Goal: Information Seeking & Learning: Learn about a topic

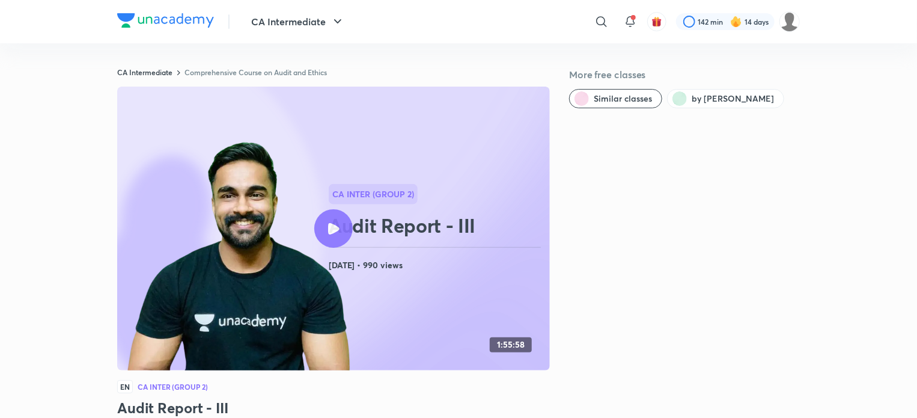
click at [171, 26] on img at bounding box center [165, 20] width 97 height 14
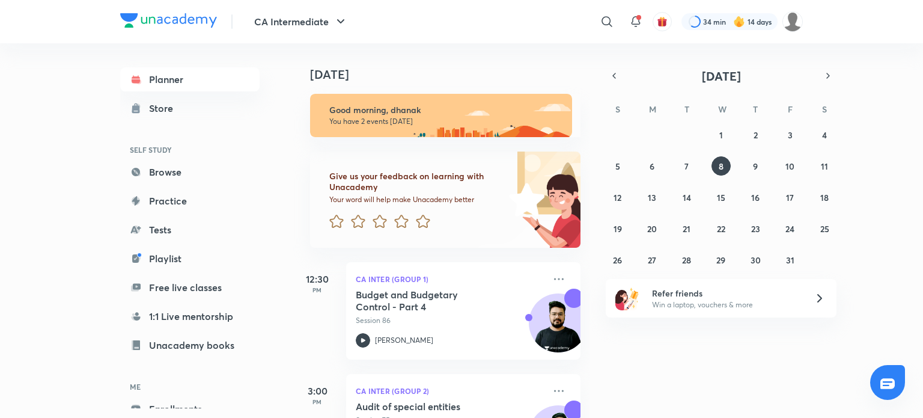
scroll to position [72, 0]
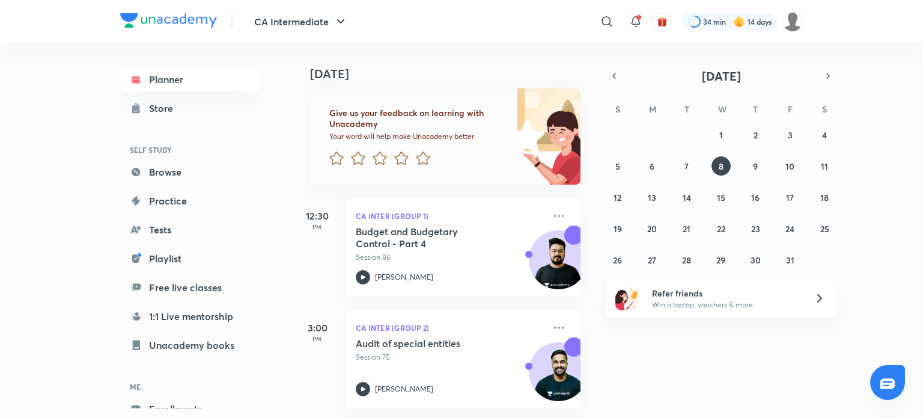
click at [580, 148] on div "[DATE] Good morning, dhanak You have 2 events [DATE] Give us your feedback on l…" at bounding box center [441, 230] width 297 height 374
click at [616, 73] on icon "button" at bounding box center [614, 75] width 10 height 11
click at [719, 230] on abbr "24" at bounding box center [720, 228] width 9 height 11
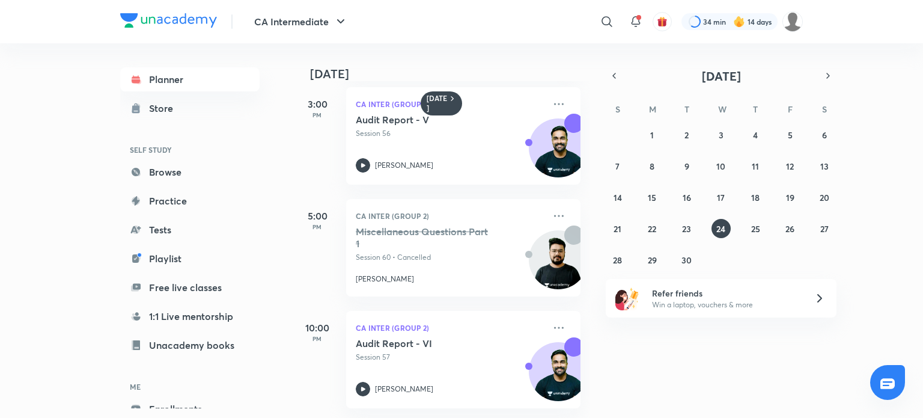
scroll to position [353, 0]
click at [795, 196] on button "19" at bounding box center [789, 196] width 19 height 19
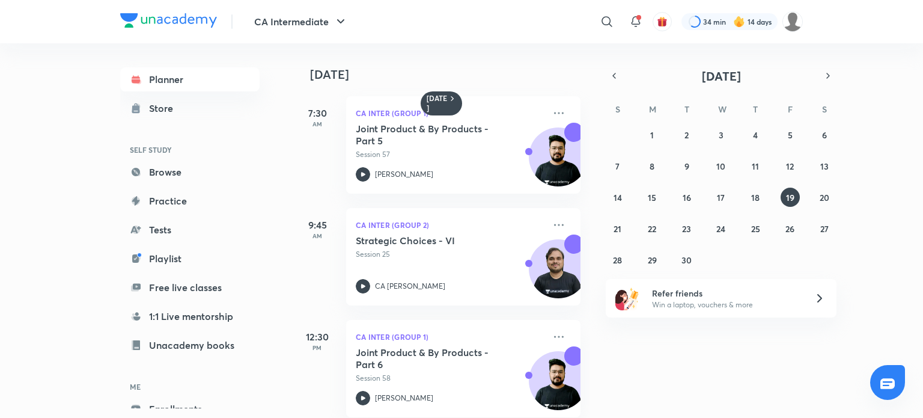
scroll to position [130, 0]
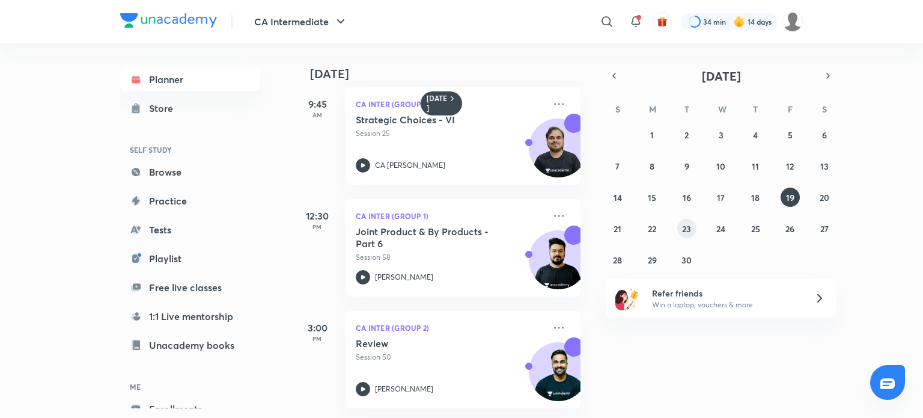
click at [686, 231] on abbr "23" at bounding box center [686, 228] width 9 height 11
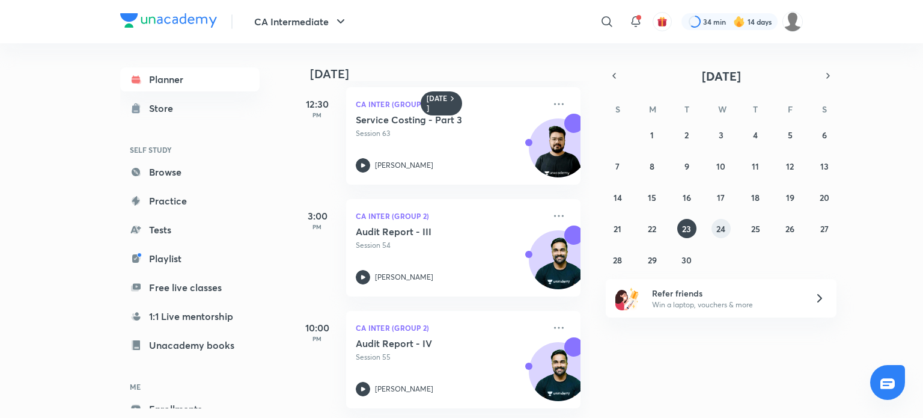
click at [725, 229] on abbr "24" at bounding box center [720, 228] width 9 height 11
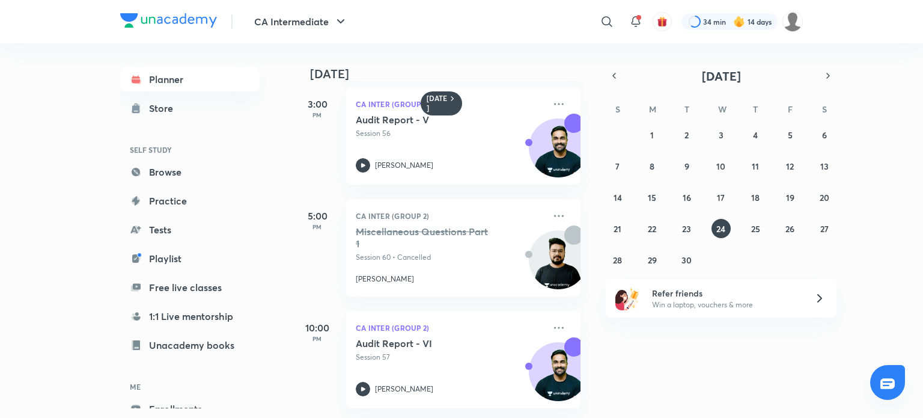
scroll to position [353, 0]
click at [615, 74] on icon "button" at bounding box center [614, 75] width 10 height 11
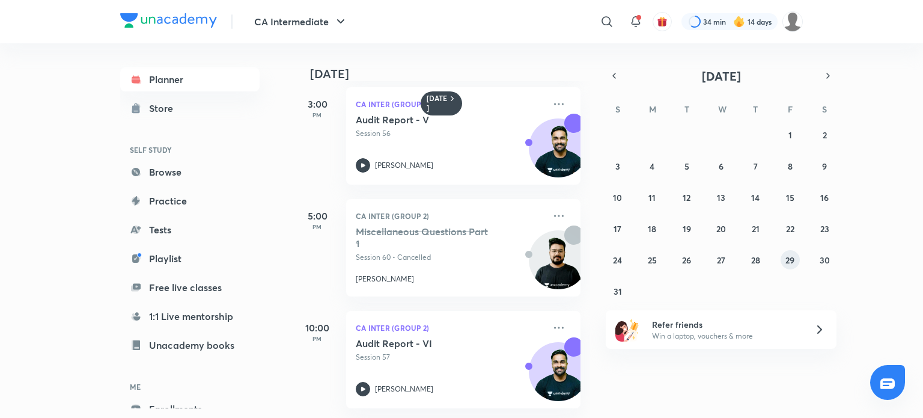
click at [788, 265] on button "29" at bounding box center [789, 259] width 19 height 19
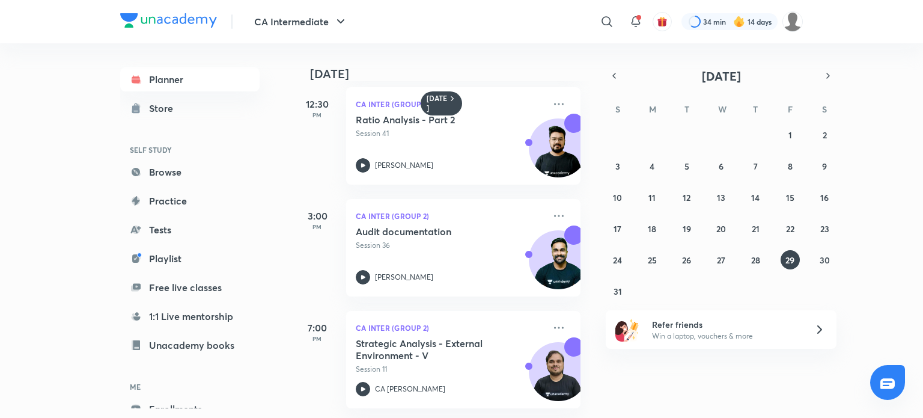
scroll to position [0, 0]
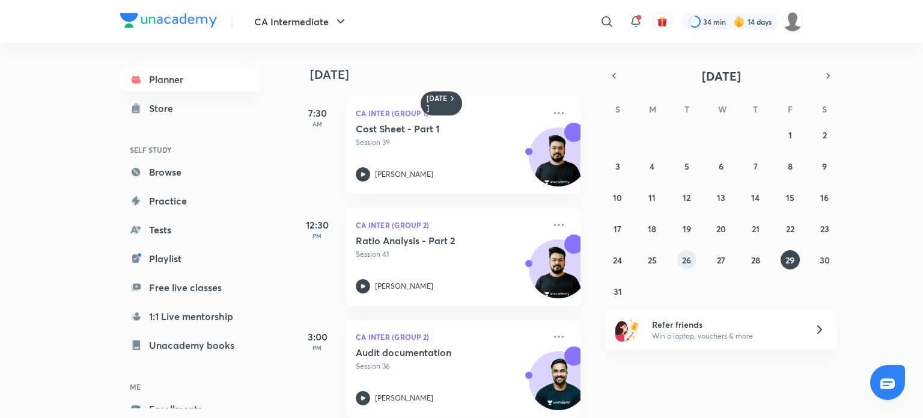
click at [685, 262] on abbr "26" at bounding box center [686, 259] width 9 height 11
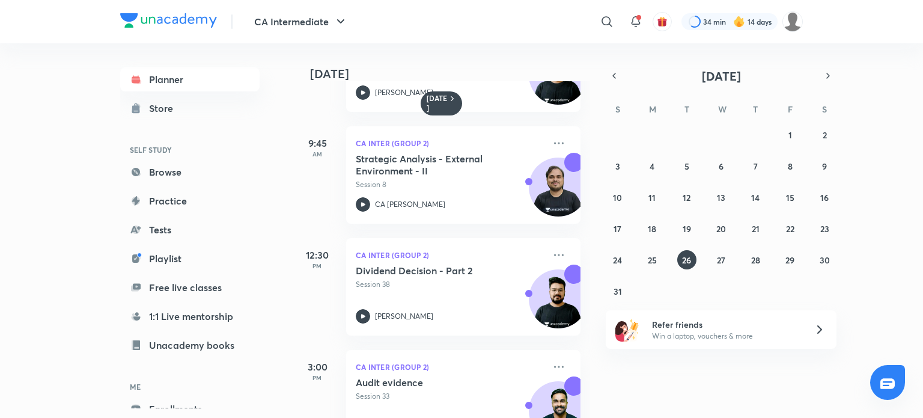
scroll to position [130, 0]
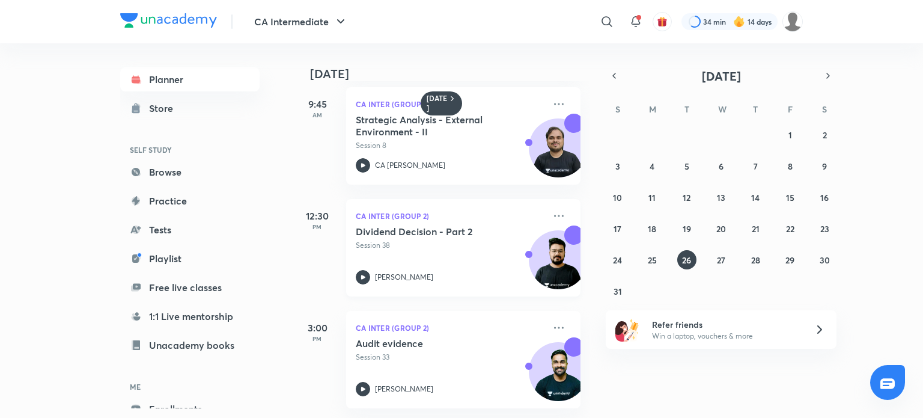
click at [364, 270] on icon at bounding box center [363, 277] width 14 height 14
